Goal: Communication & Community: Ask a question

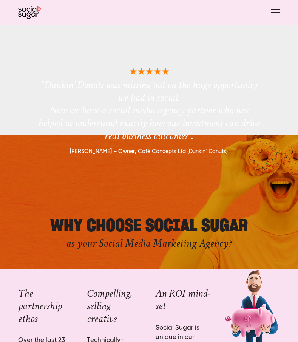
scroll to position [1914, 0]
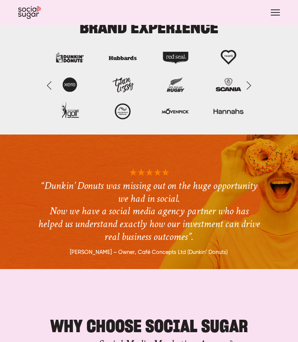
click at [273, 17] on button "Open navigation menu" at bounding box center [275, 12] width 15 height 13
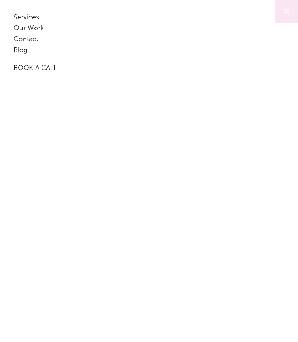
click at [31, 38] on link "Contact" at bounding box center [138, 40] width 248 height 11
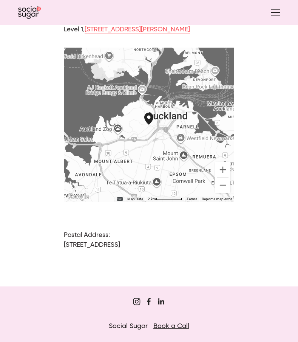
scroll to position [511, 0]
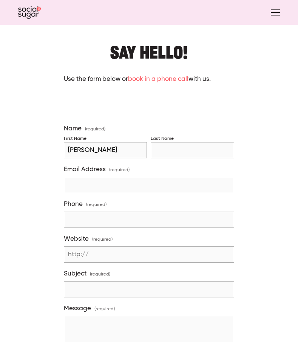
scroll to position [67, 0]
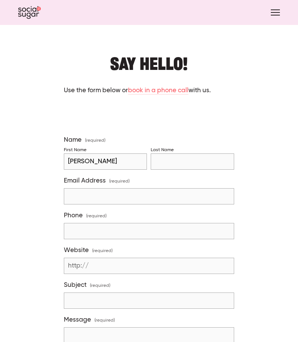
type input "Jodie"
type input "Macmillan"
type input "h"
type input "jodiemac2005@gmail.com"
type input "0212542514"
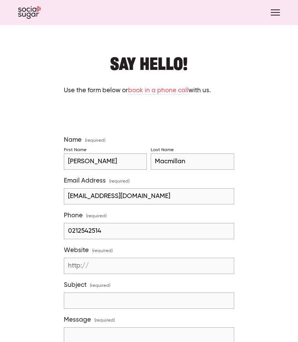
click at [126, 264] on input "Website (required)" at bounding box center [149, 265] width 170 height 16
paste input "https://nz.linkedin.com/in/jodie-macmillan-064962326"
drag, startPoint x: 117, startPoint y: 265, endPoint x: 92, endPoint y: 265, distance: 24.9
click at [92, 265] on div "Website (required) https://nz.linkedin.com/in/jodie-macmillan-064962326 http://" at bounding box center [149, 260] width 170 height 28
type input "nz.linkedin.com/in/jodie-macmillan-064962326"
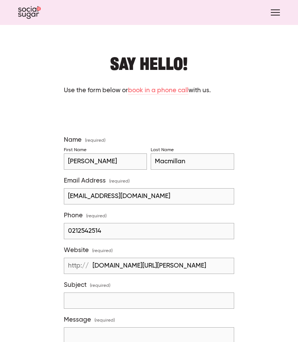
click at [89, 294] on input "Subject (required)" at bounding box center [149, 300] width 170 height 16
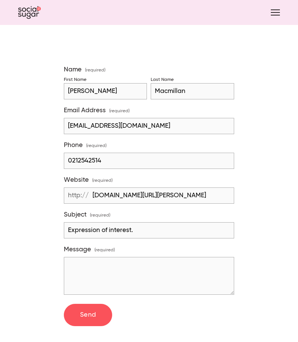
scroll to position [155, 0]
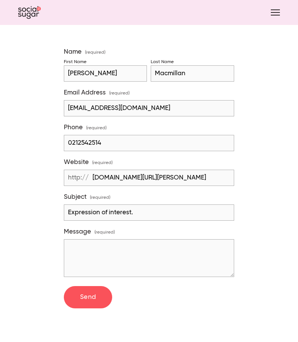
type input "Expression of interest."
click at [102, 248] on textarea "Message (required)" at bounding box center [149, 258] width 170 height 38
paste textarea "Dear Orange PR, I hope this message finds you well. I am reaching out to expres…"
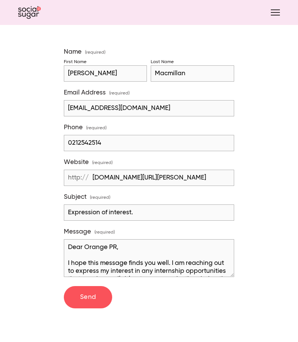
scroll to position [0, 0]
click at [100, 246] on textarea "Dear Orange PR, I hope this message finds you well. I am reaching out to expres…" at bounding box center [149, 258] width 170 height 38
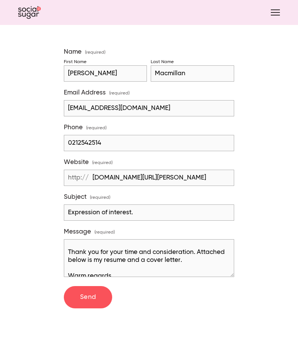
scroll to position [91, 0]
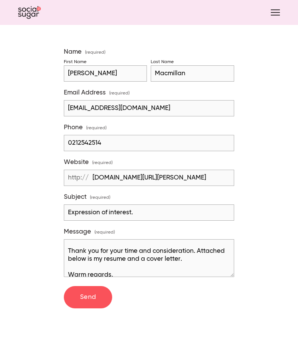
click at [194, 250] on textarea "Dear Social Sugar, I hope this message finds you well. I am reaching out to exp…" at bounding box center [149, 258] width 170 height 38
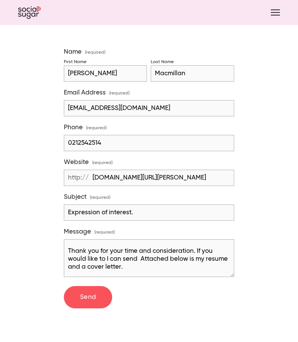
click at [191, 259] on textarea "Dear Social Sugar, I hope this message finds you well. I am reaching out to exp…" at bounding box center [149, 258] width 170 height 38
click at [189, 259] on textarea "Dear Social Sugar, I hope this message finds you well. I am reaching out to exp…" at bounding box center [149, 258] width 170 height 38
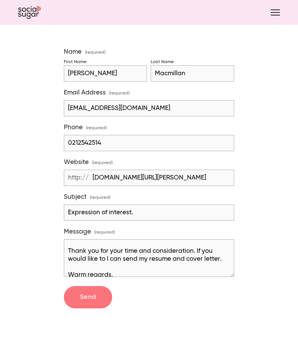
type textarea "Dear Social Sugar, I hope this message finds you well. I am reaching out to exp…"
click at [93, 297] on span "Send" at bounding box center [88, 297] width 16 height 6
